Goal: Transaction & Acquisition: Subscribe to service/newsletter

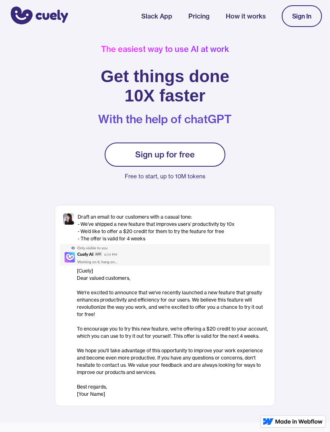
click at [201, 154] on link "Sign up for free" at bounding box center [165, 154] width 121 height 24
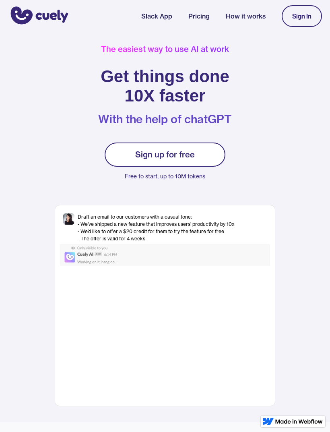
click at [197, 151] on link "Sign up for free" at bounding box center [165, 154] width 121 height 24
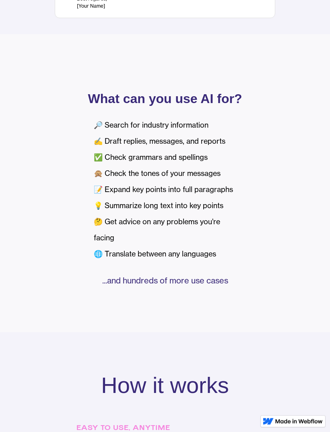
scroll to position [343, 0]
